Goal: Task Accomplishment & Management: Use online tool/utility

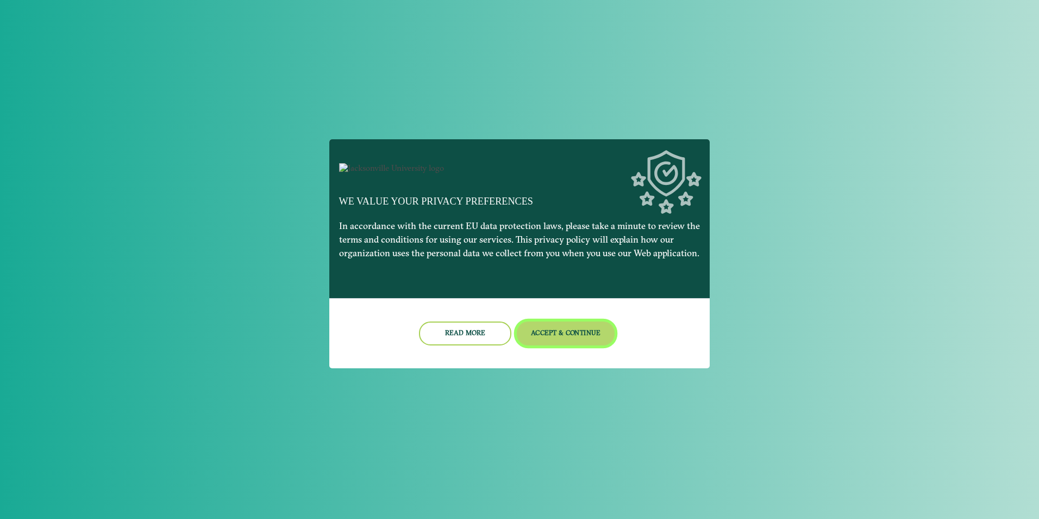
click at [565, 343] on button "Accept & Continue" at bounding box center [566, 332] width 98 height 23
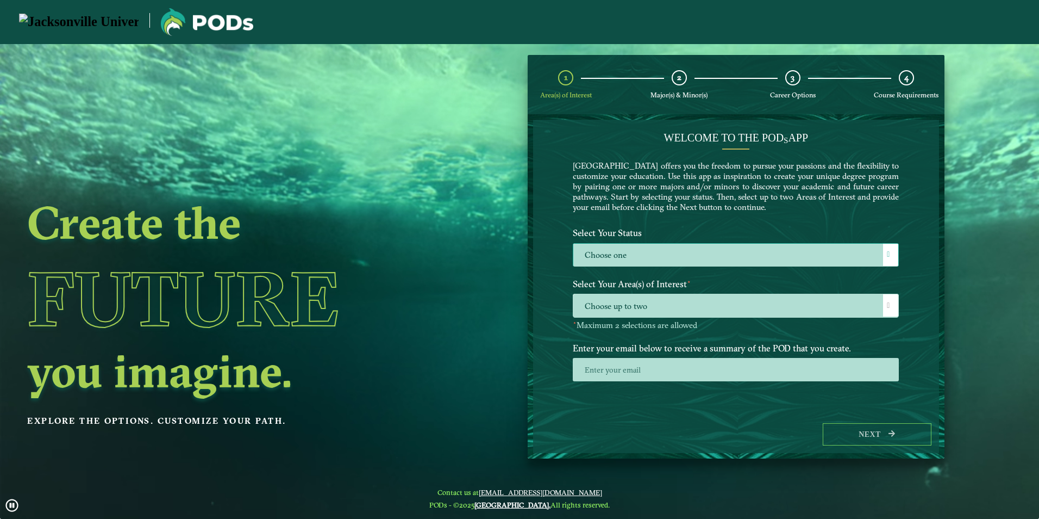
click at [889, 249] on div at bounding box center [890, 255] width 15 height 22
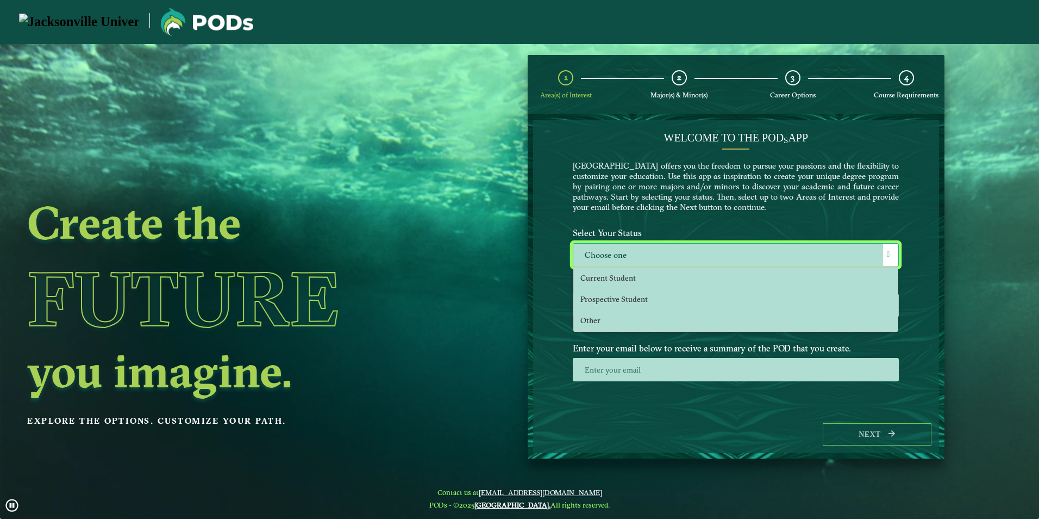
scroll to position [6, 50]
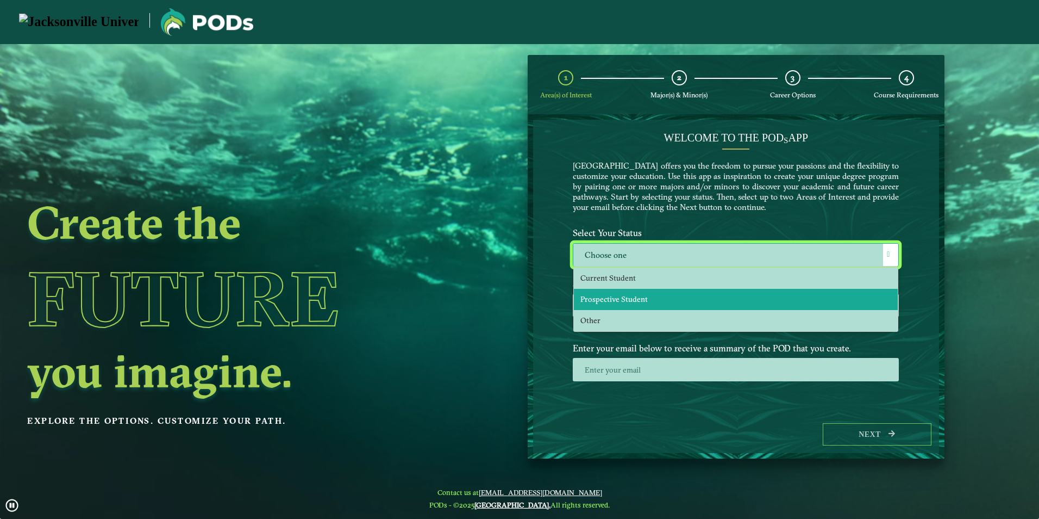
click at [618, 298] on span "Prospective Student" at bounding box center [614, 299] width 67 height 10
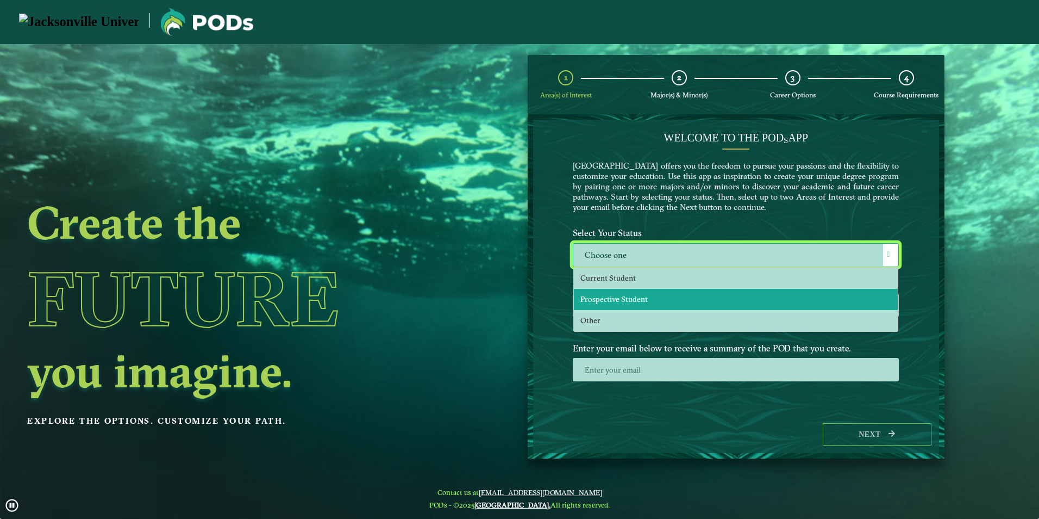
select select "[object Object]"
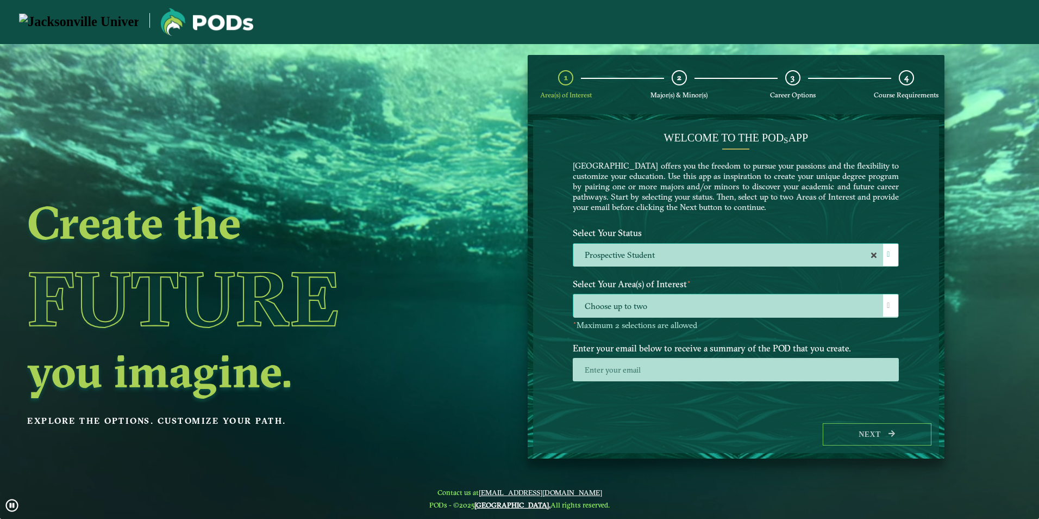
click at [645, 303] on span "Choose up to two" at bounding box center [736, 305] width 325 height 23
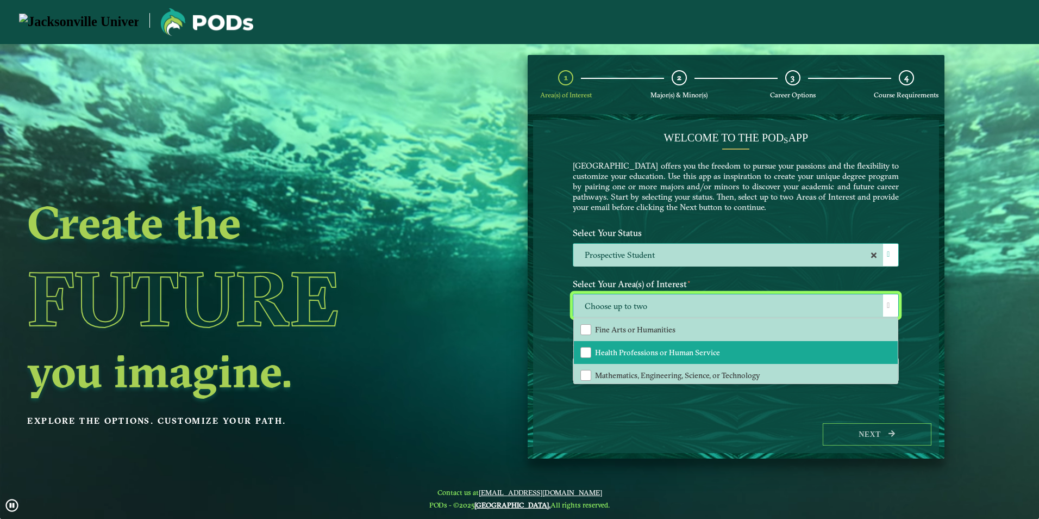
scroll to position [74, 0]
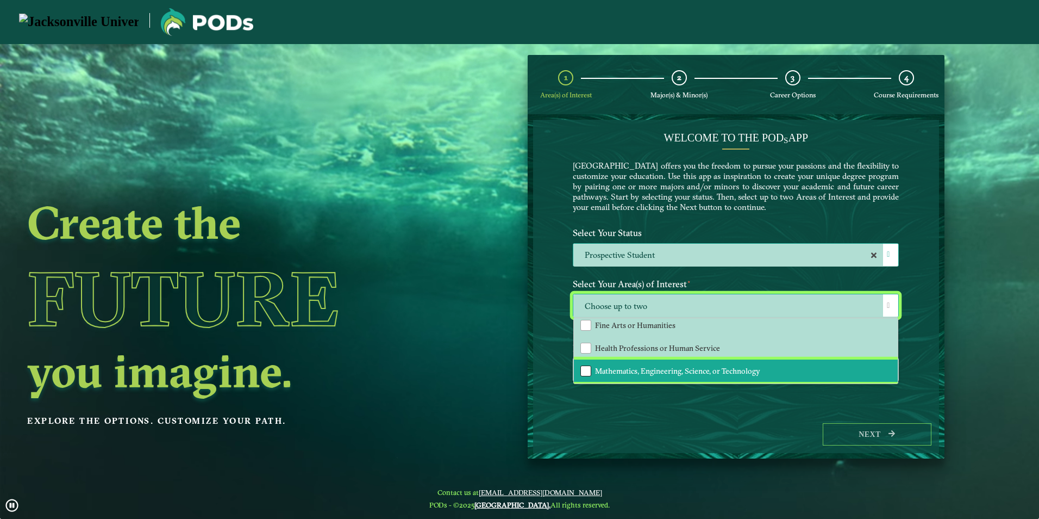
click at [588, 371] on div "Mathematics, Engineering, Science, or Technology" at bounding box center [586, 370] width 11 height 11
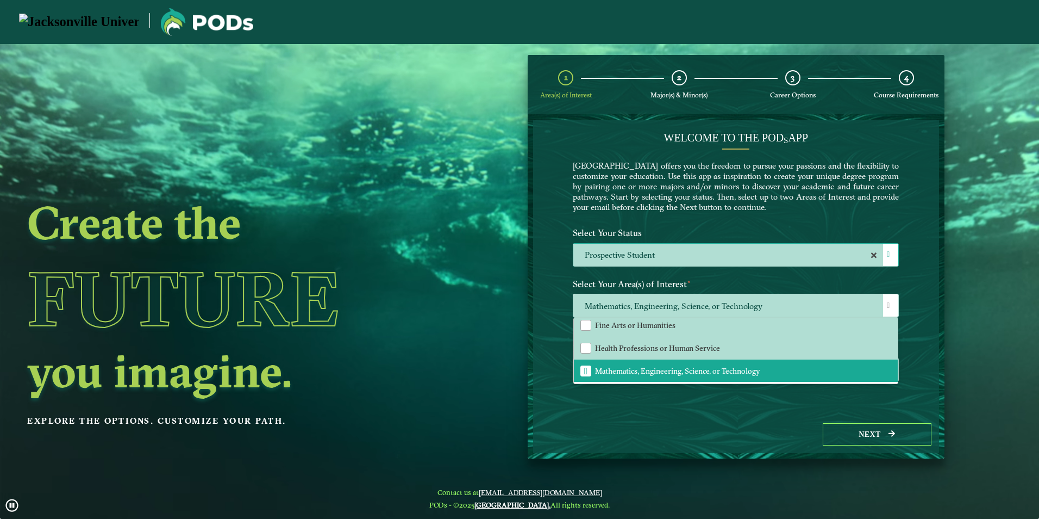
click at [917, 333] on div "Welcome to the POD s app [GEOGRAPHIC_DATA] offers you the freedom to pursue you…" at bounding box center [736, 268] width 406 height 296
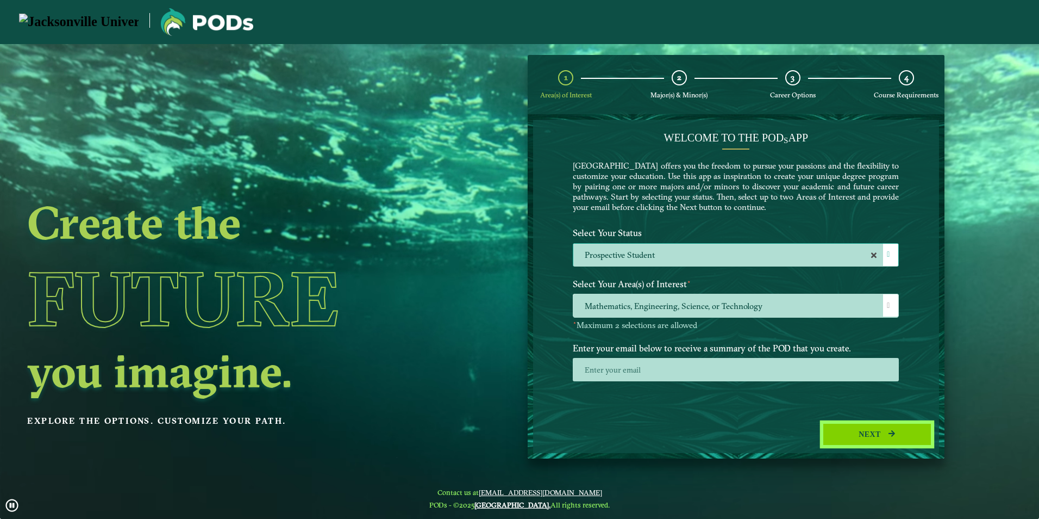
click at [875, 428] on button "Next" at bounding box center [877, 434] width 109 height 22
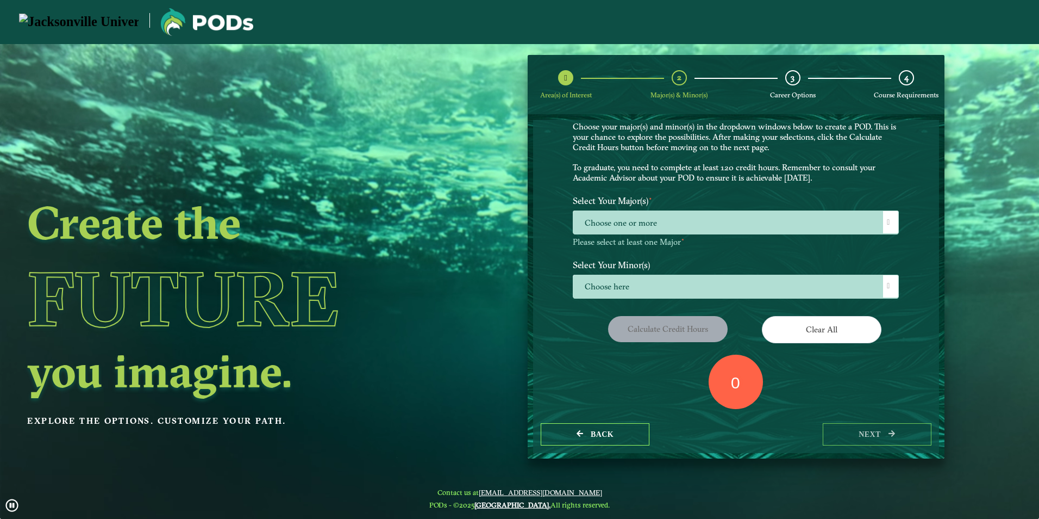
scroll to position [0, 0]
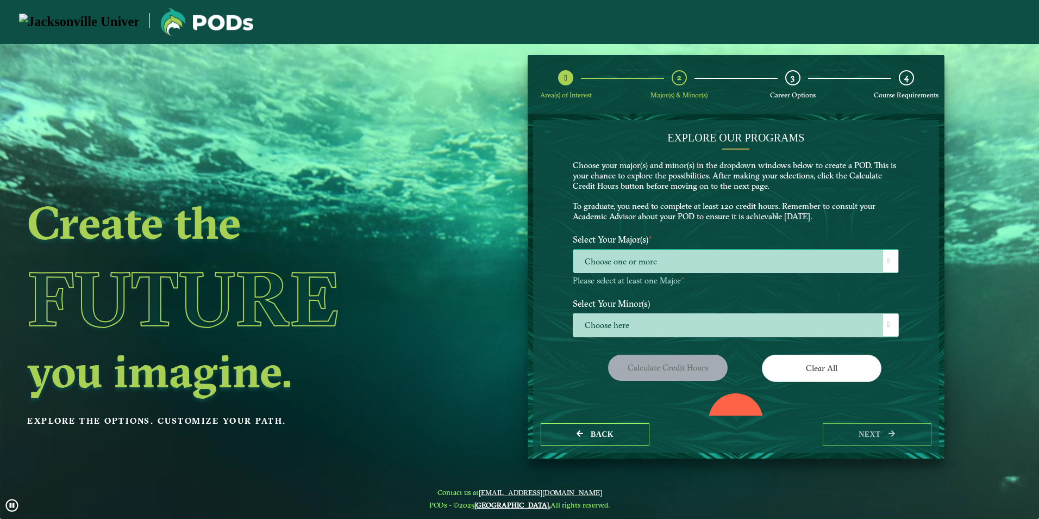
click at [597, 258] on span "Choose one or more" at bounding box center [736, 261] width 325 height 23
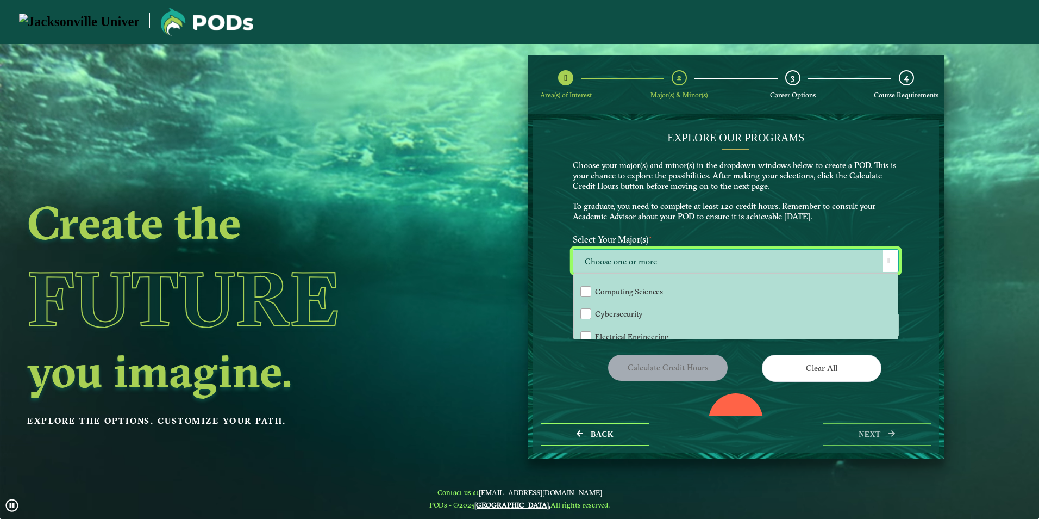
scroll to position [163, 0]
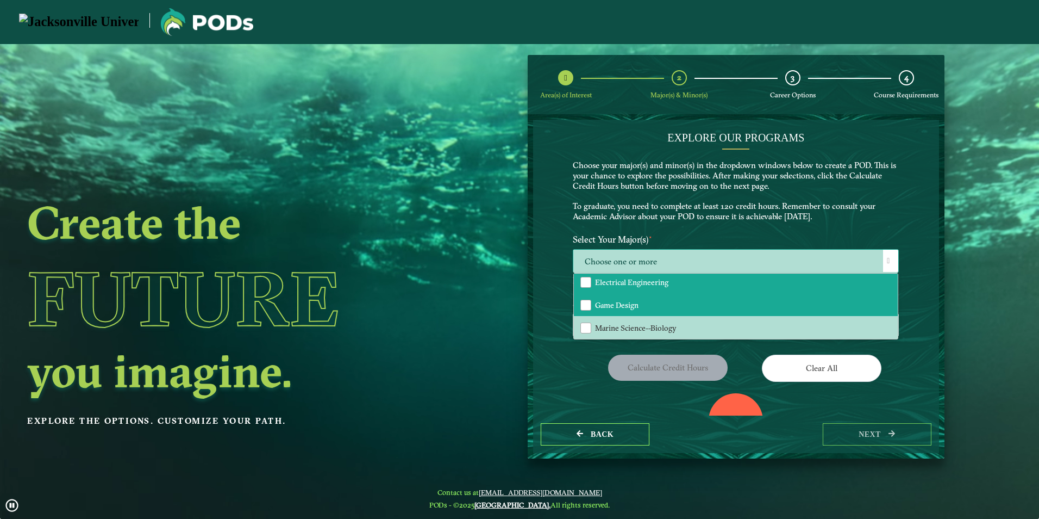
drag, startPoint x: 587, startPoint y: 284, endPoint x: 604, endPoint y: 312, distance: 32.7
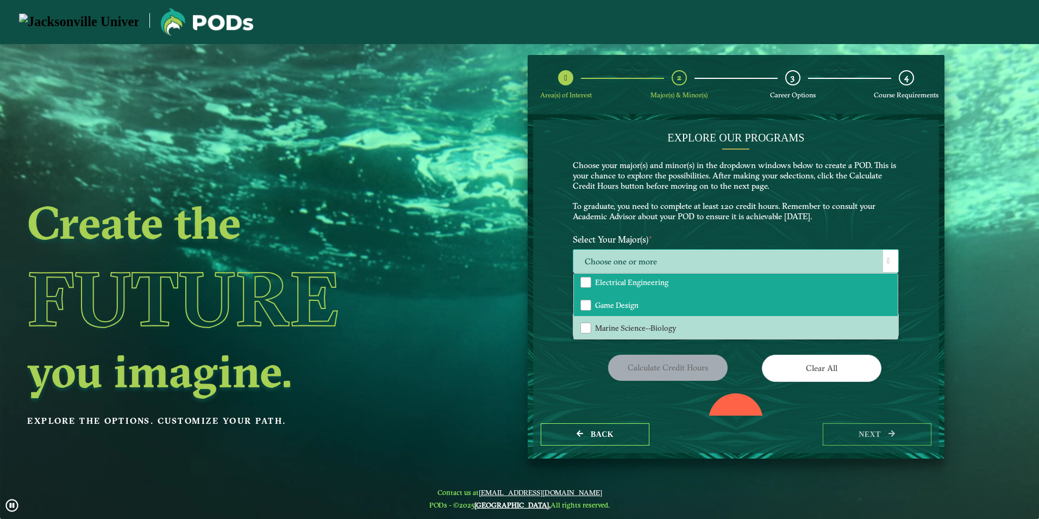
click at [585, 284] on div "Electrical Engineering" at bounding box center [586, 282] width 11 height 11
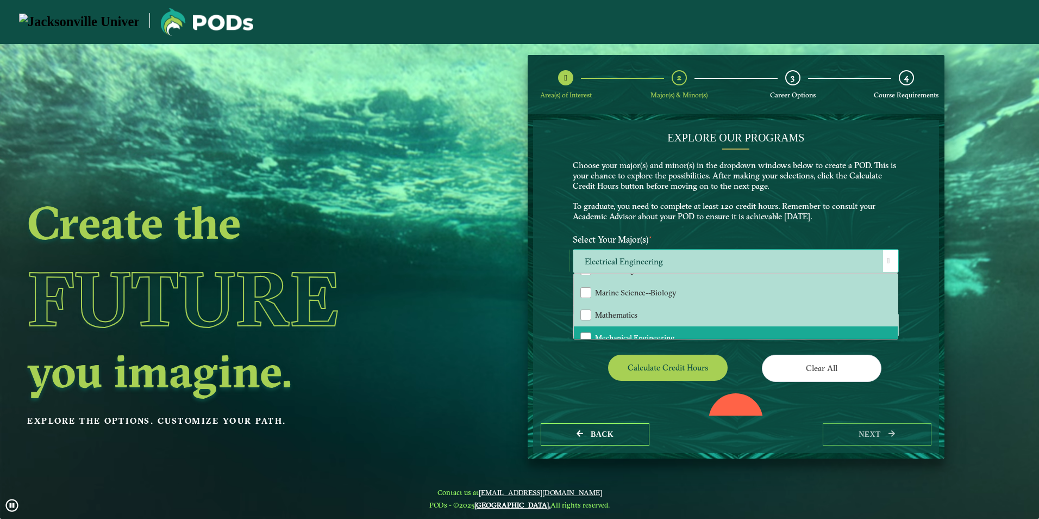
scroll to position [217, 0]
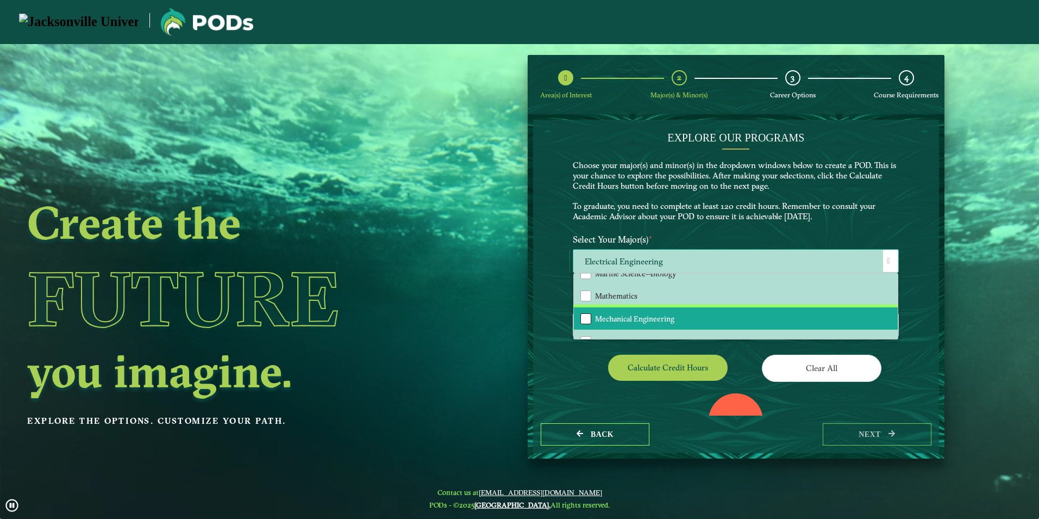
click at [584, 320] on div "Mechanical Engineering" at bounding box center [586, 318] width 11 height 11
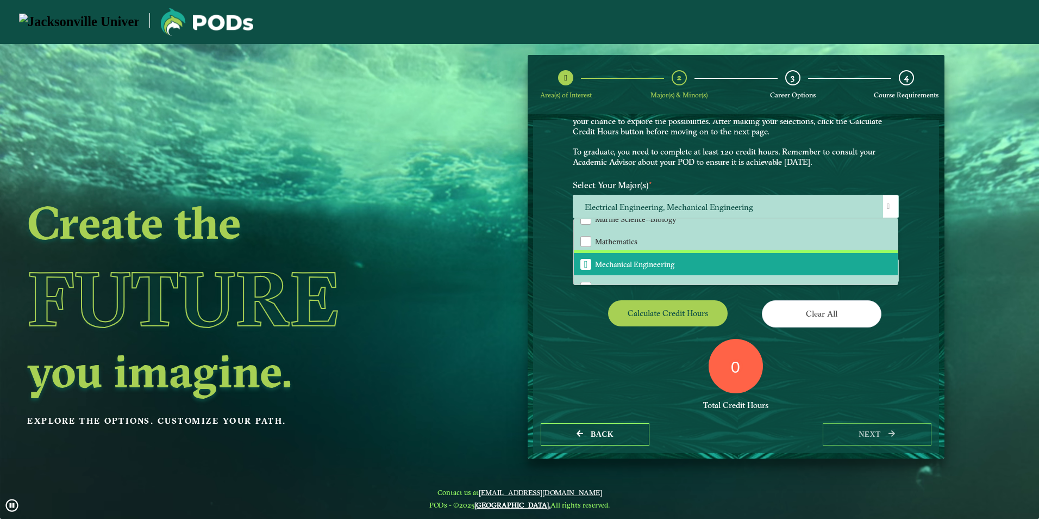
scroll to position [81, 0]
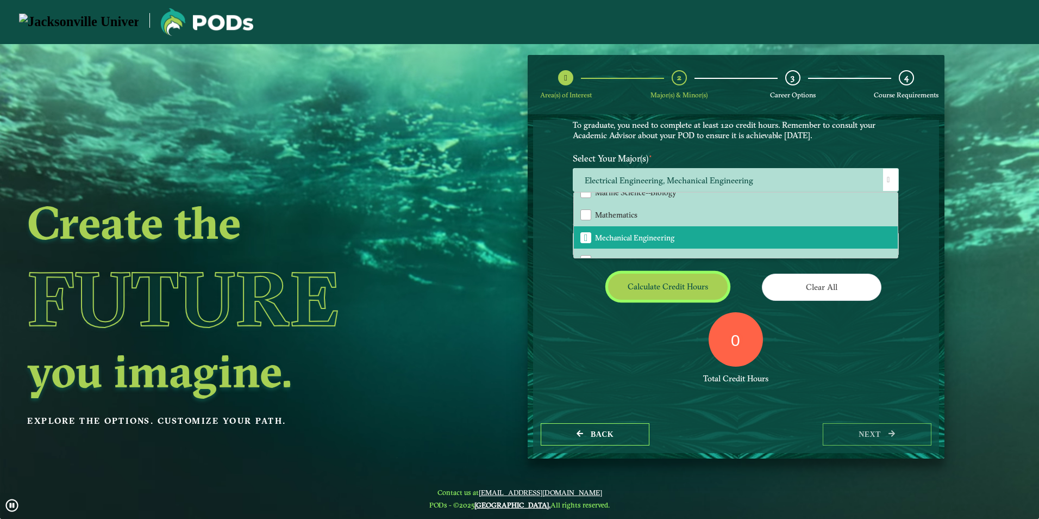
click at [635, 288] on button "Calculate credit hours" at bounding box center [668, 286] width 120 height 26
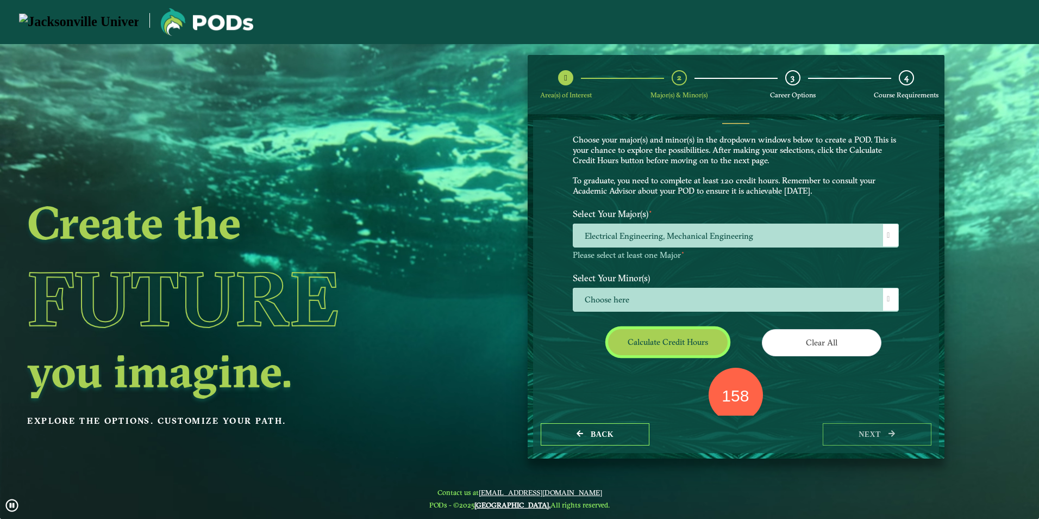
scroll to position [1, 0]
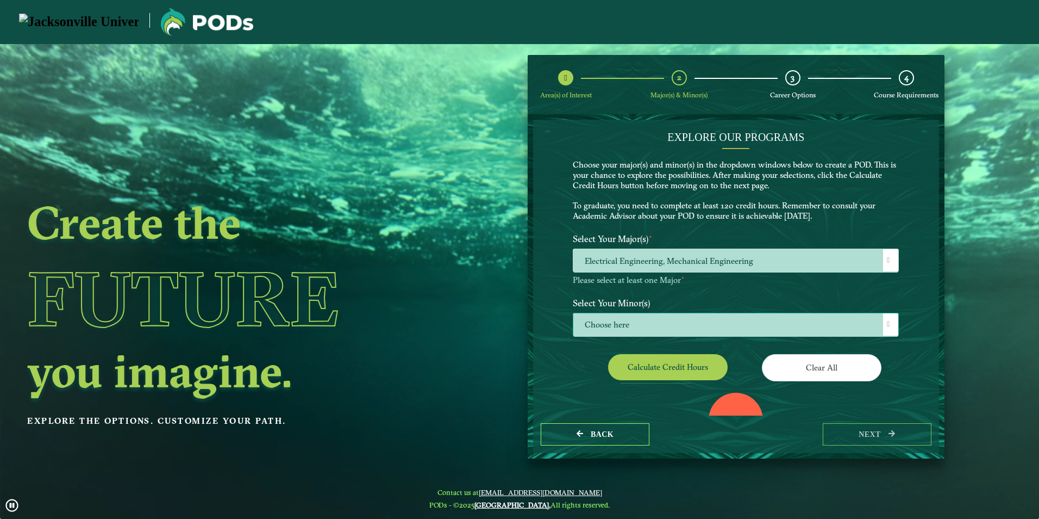
click at [635, 324] on span "Choose here" at bounding box center [736, 324] width 325 height 23
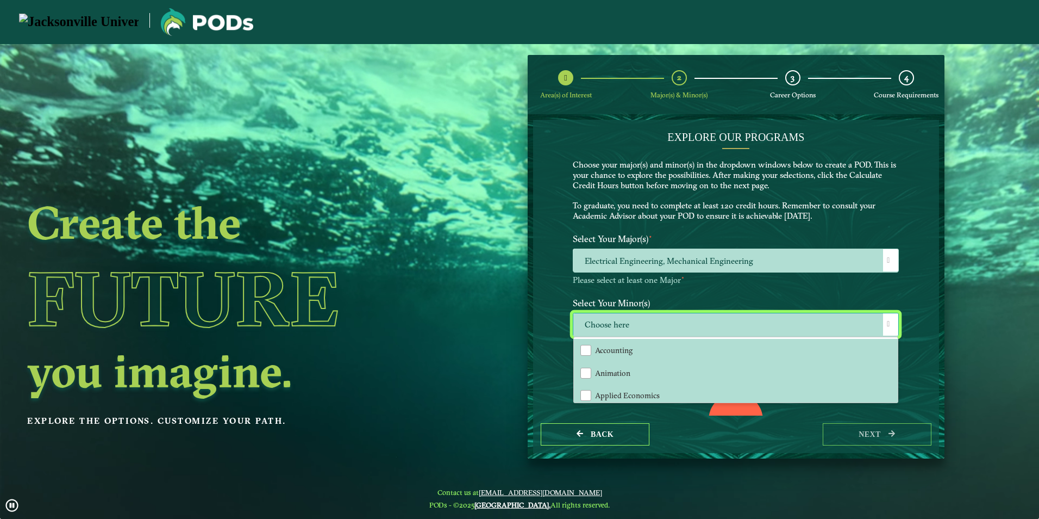
scroll to position [6, 50]
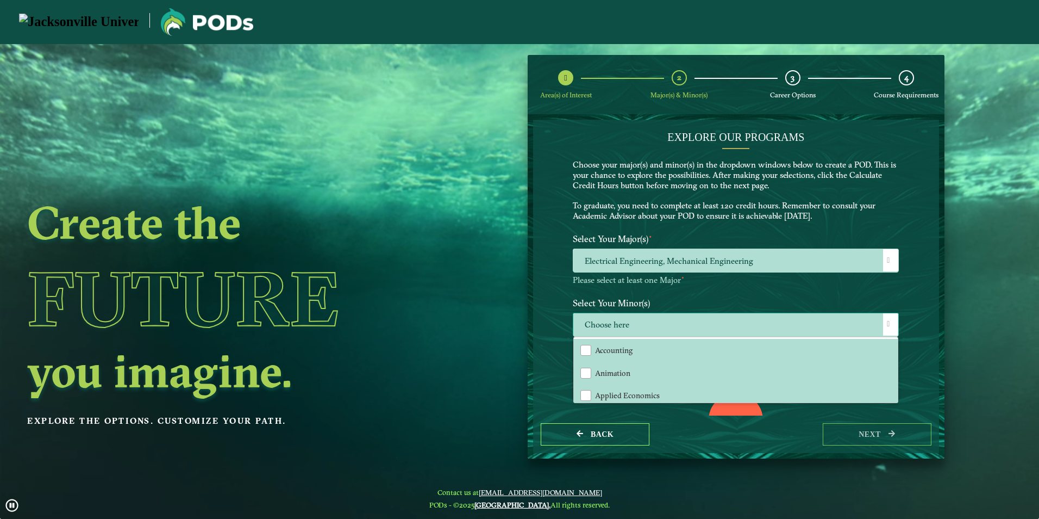
click at [635, 324] on span "Choose here" at bounding box center [736, 324] width 325 height 23
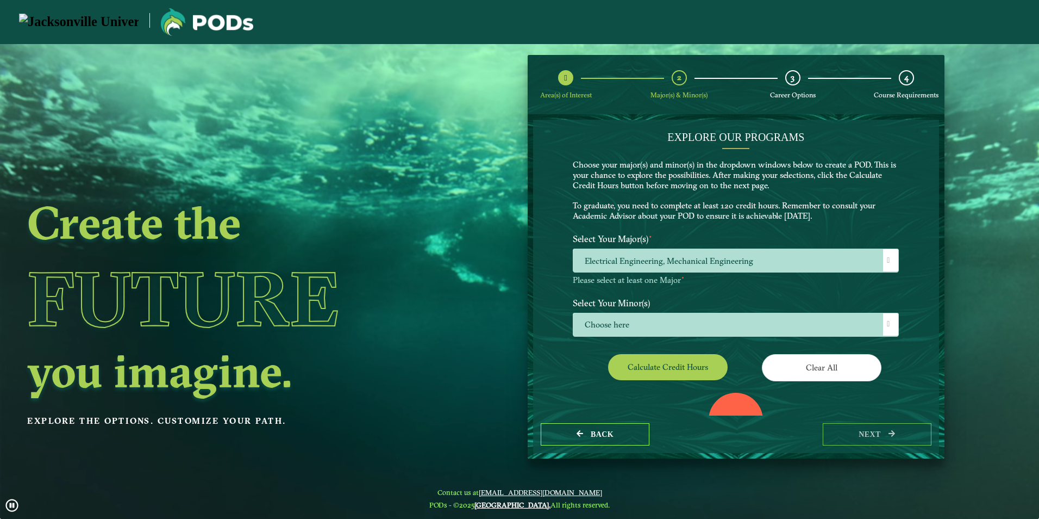
click at [562, 225] on div "EXPLORE OUR PROGRAMS Choose your major(s) and minor(s) in the dropdown windows …" at bounding box center [736, 268] width 406 height 296
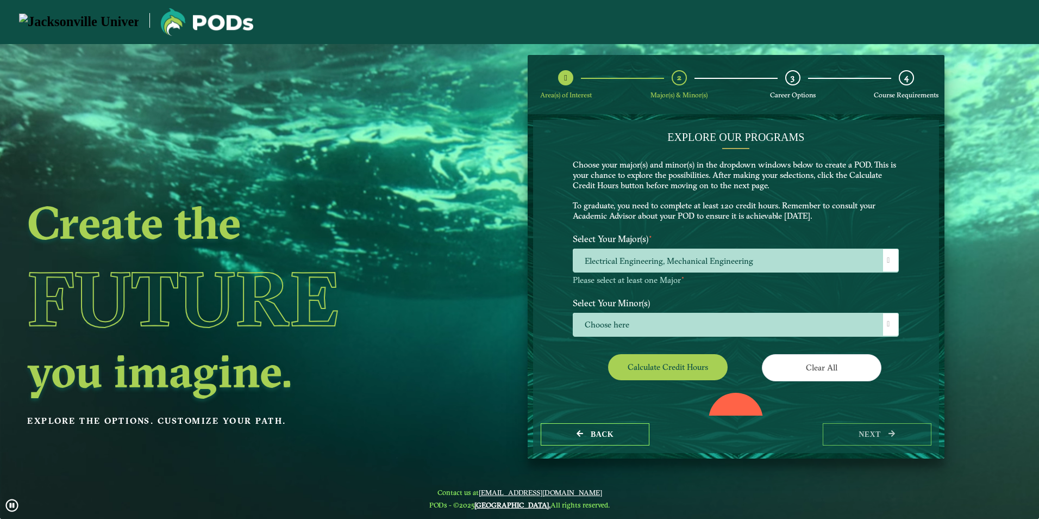
click at [80, 22] on img at bounding box center [79, 22] width 120 height 17
